Goal: Task Accomplishment & Management: Manage account settings

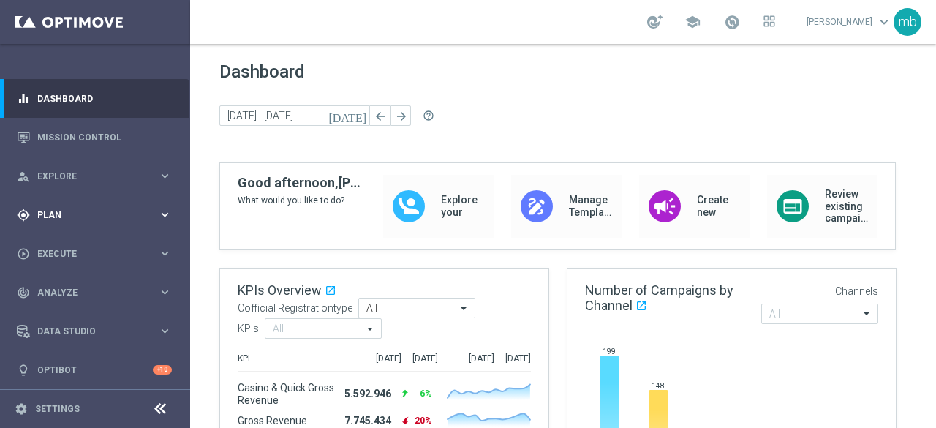
click at [159, 217] on icon "keyboard_arrow_right" at bounding box center [165, 215] width 14 height 14
click at [82, 243] on link "Target Groups" at bounding box center [95, 245] width 114 height 12
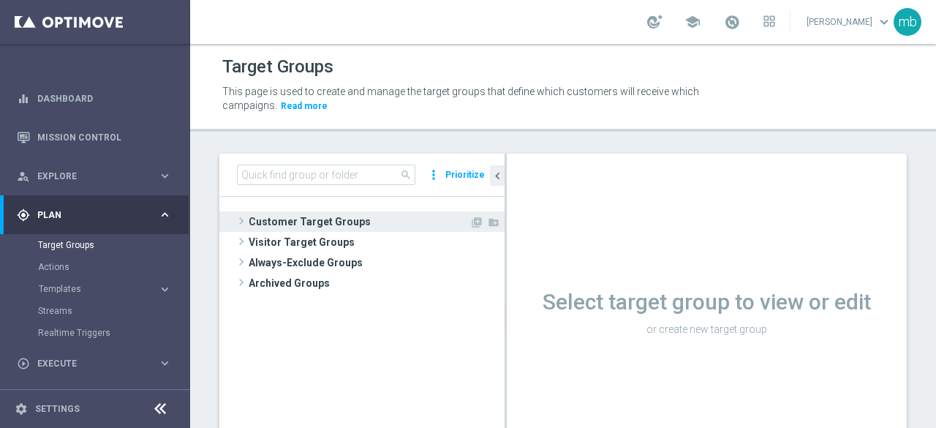
click at [247, 222] on span at bounding box center [241, 221] width 15 height 18
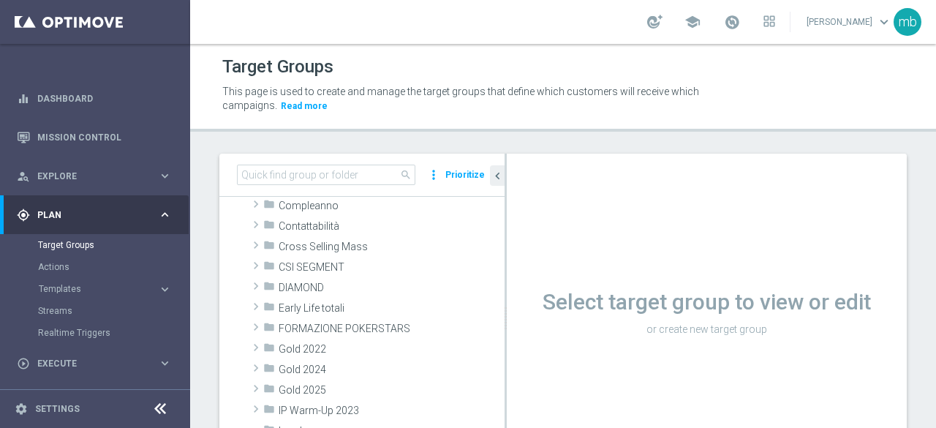
scroll to position [146, 0]
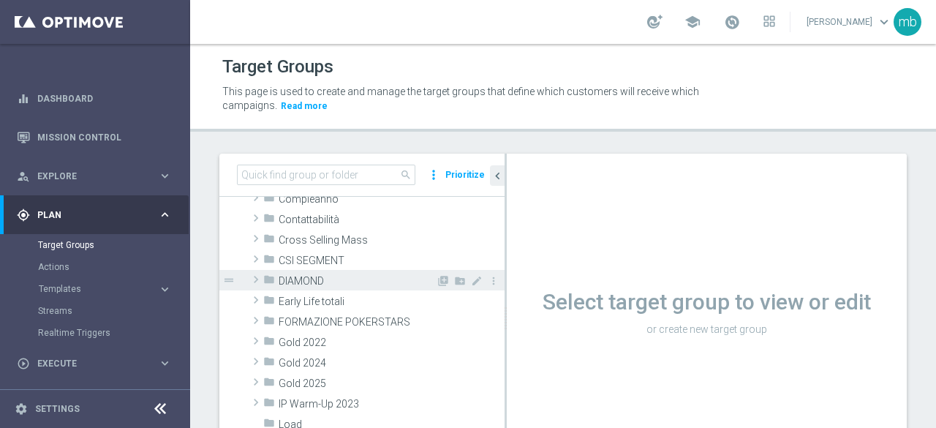
click at [252, 277] on span at bounding box center [256, 280] width 15 height 18
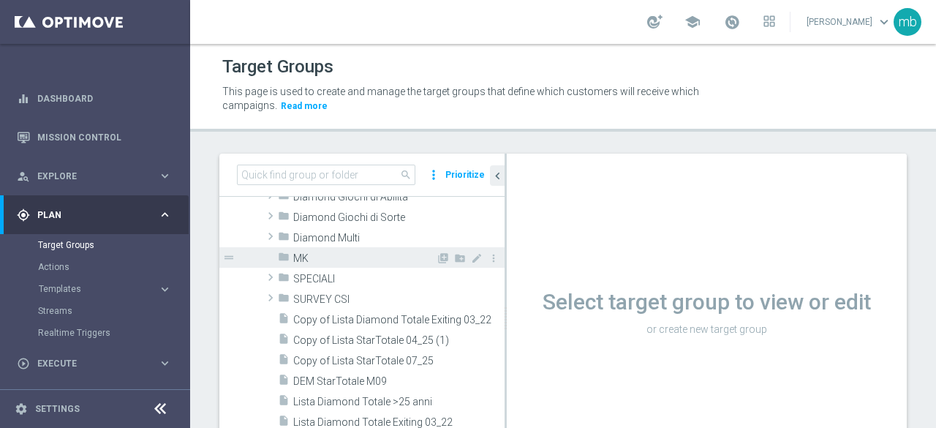
scroll to position [219, 0]
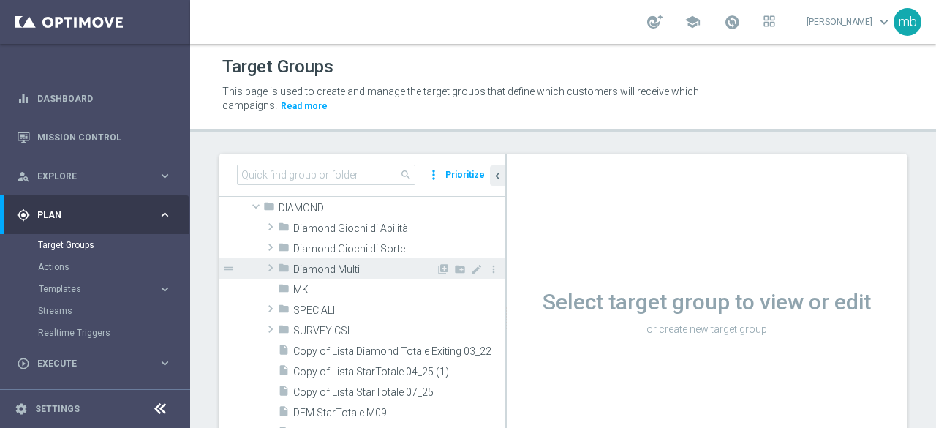
click at [269, 265] on span at bounding box center [270, 268] width 15 height 18
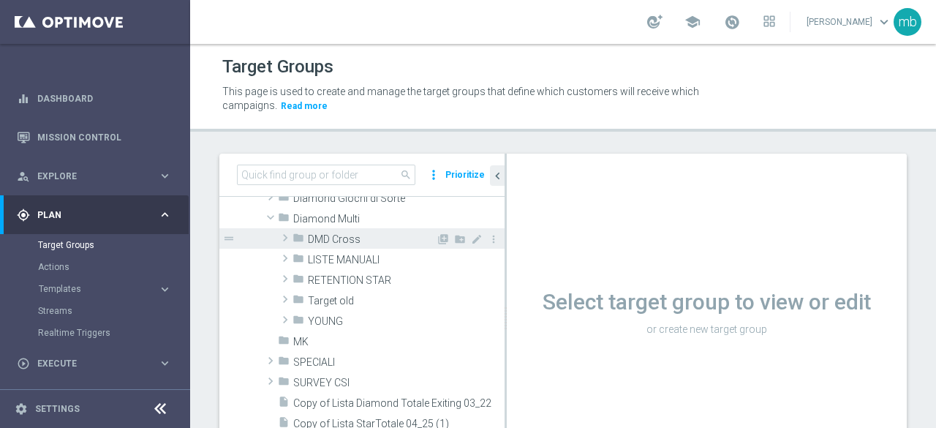
scroll to position [293, 0]
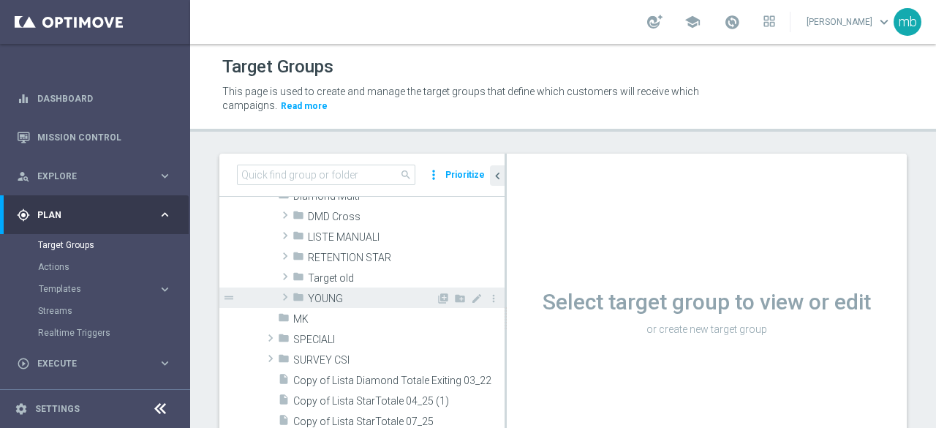
click at [287, 296] on span at bounding box center [285, 297] width 15 height 18
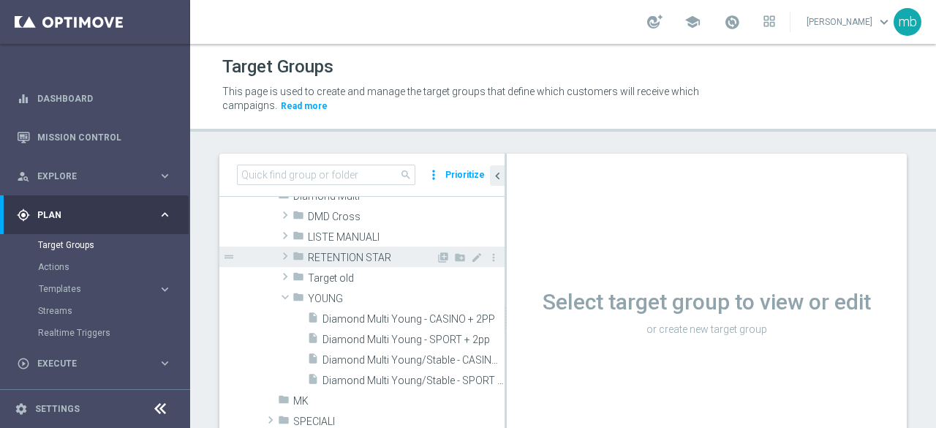
click at [287, 252] on span at bounding box center [285, 256] width 15 height 18
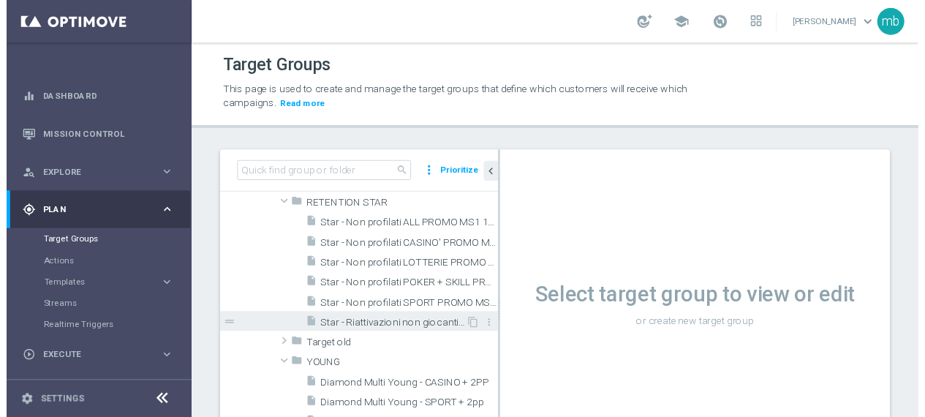
scroll to position [366, 0]
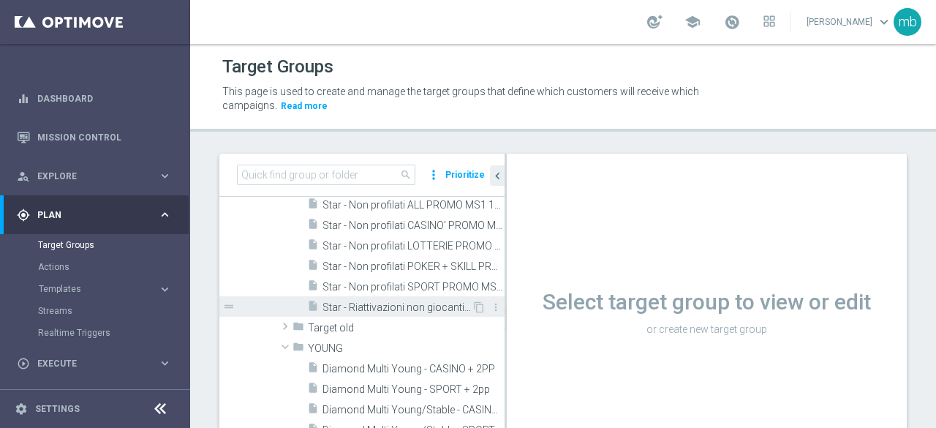
click at [359, 303] on span "Star - Riattivazioni non giocanti mese" at bounding box center [397, 307] width 149 height 12
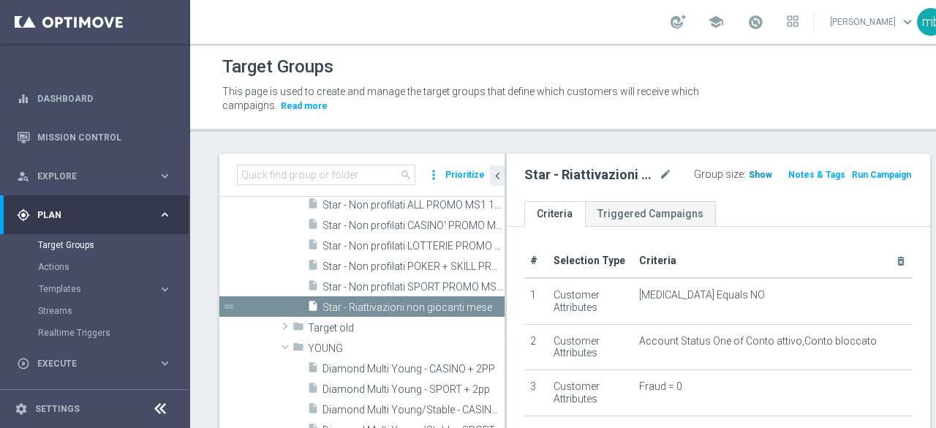
click at [749, 170] on span "Show" at bounding box center [760, 175] width 23 height 10
click at [854, 176] on button "Run Campaign" at bounding box center [882, 175] width 62 height 16
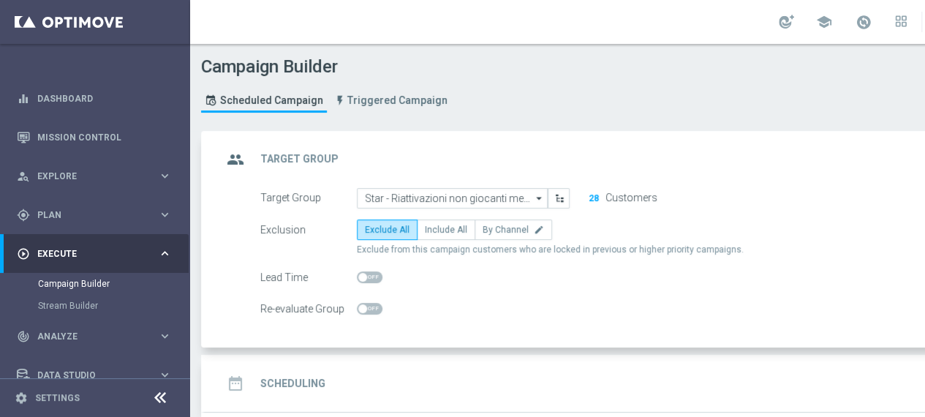
click at [595, 195] on button "28" at bounding box center [594, 198] width 12 height 12
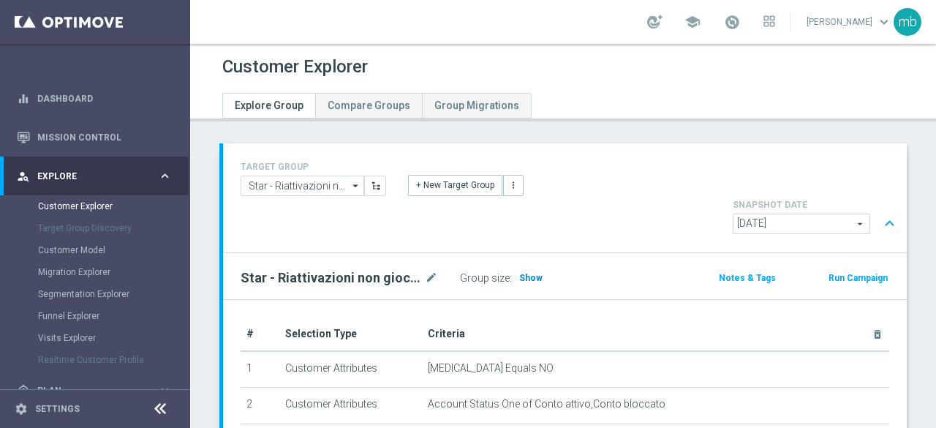
click at [534, 273] on span "Show" at bounding box center [530, 278] width 23 height 10
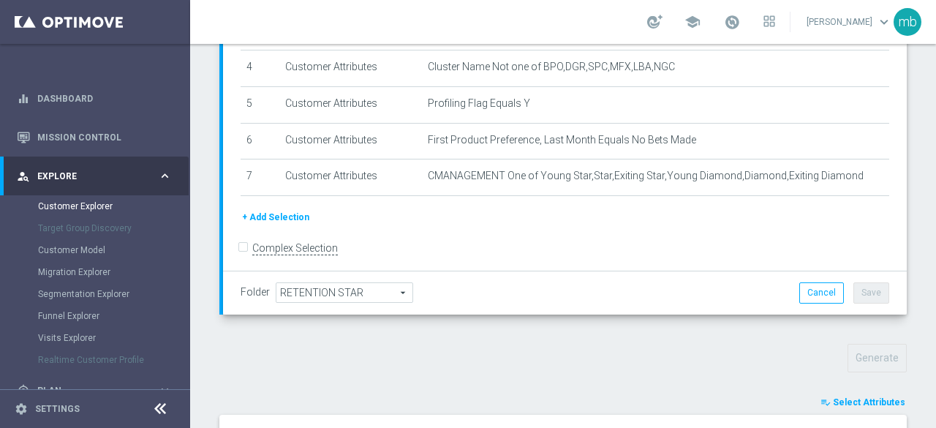
scroll to position [353, 0]
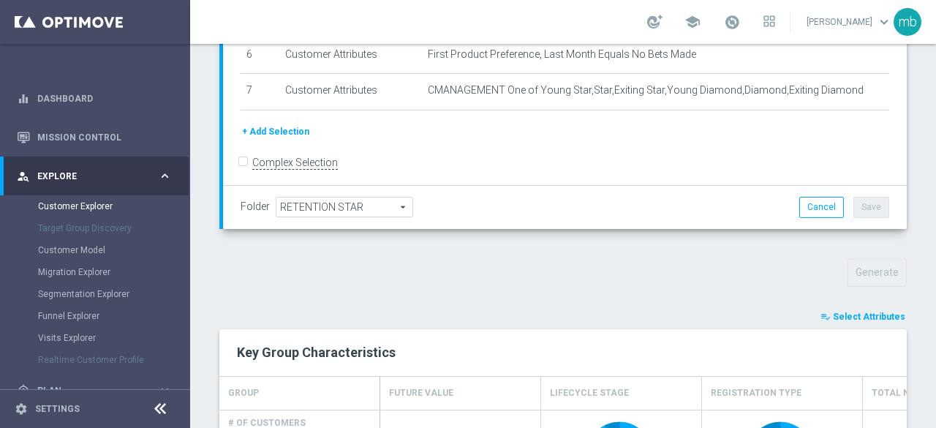
click at [849, 312] on span "Select Attributes" at bounding box center [869, 317] width 72 height 10
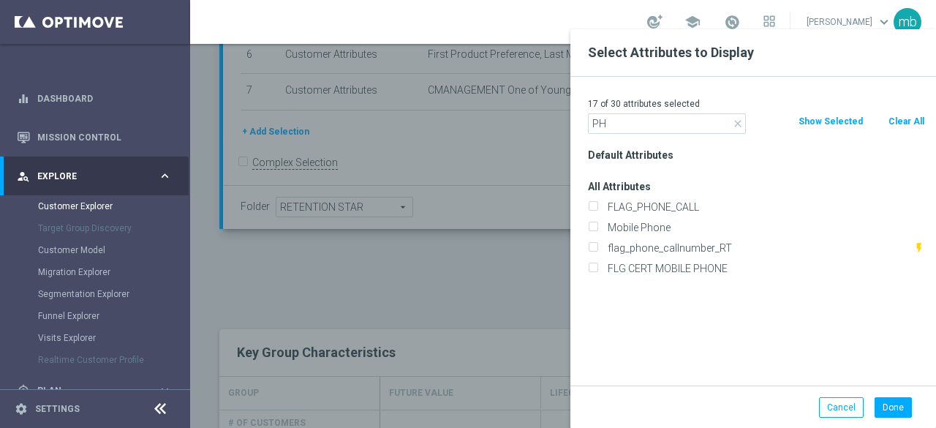
scroll to position [0, 0]
type input "PH"
click at [593, 225] on input "Mobile Phone" at bounding box center [593, 230] width 10 height 10
checkbox input "true"
click at [893, 409] on button "Done" at bounding box center [893, 407] width 37 height 20
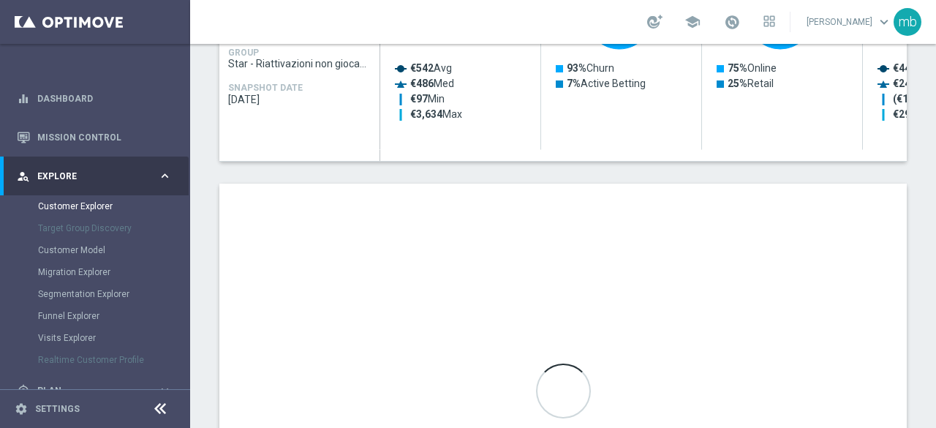
scroll to position [939, 0]
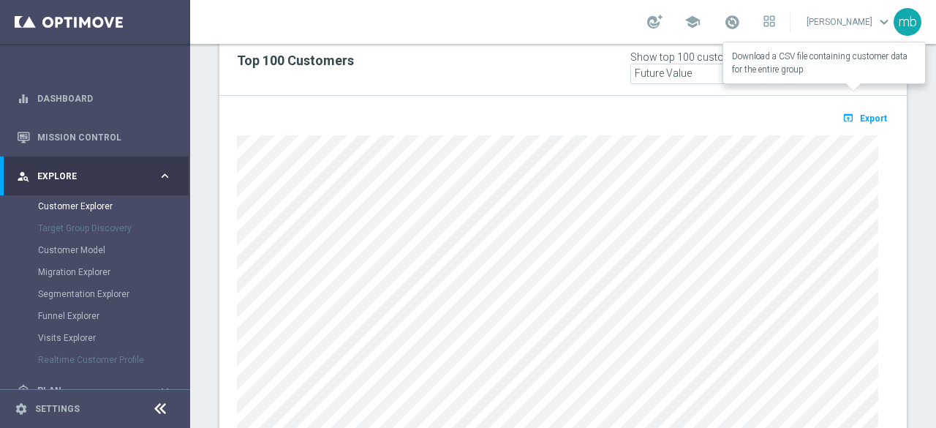
click at [865, 113] on span "Export" at bounding box center [873, 118] width 27 height 10
